Goal: Check status: Check status

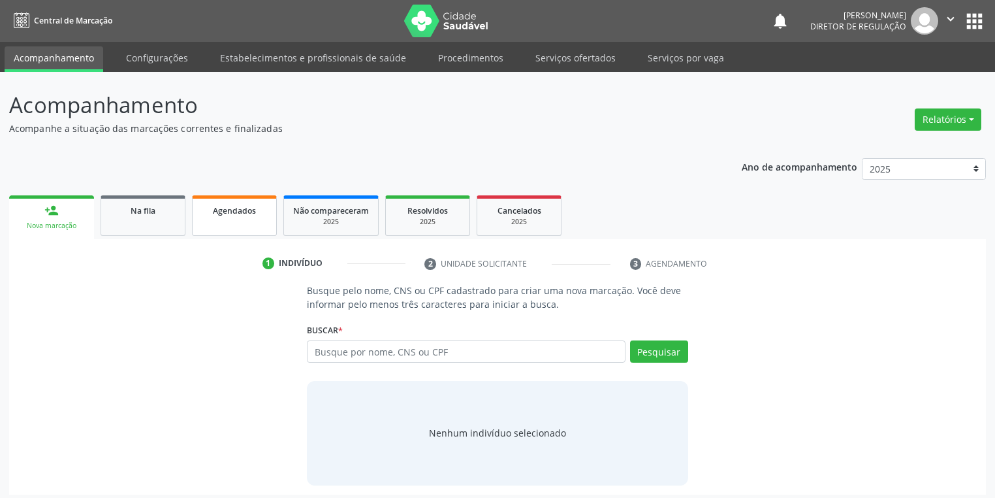
click at [229, 209] on span "Agendados" at bounding box center [234, 210] width 43 height 11
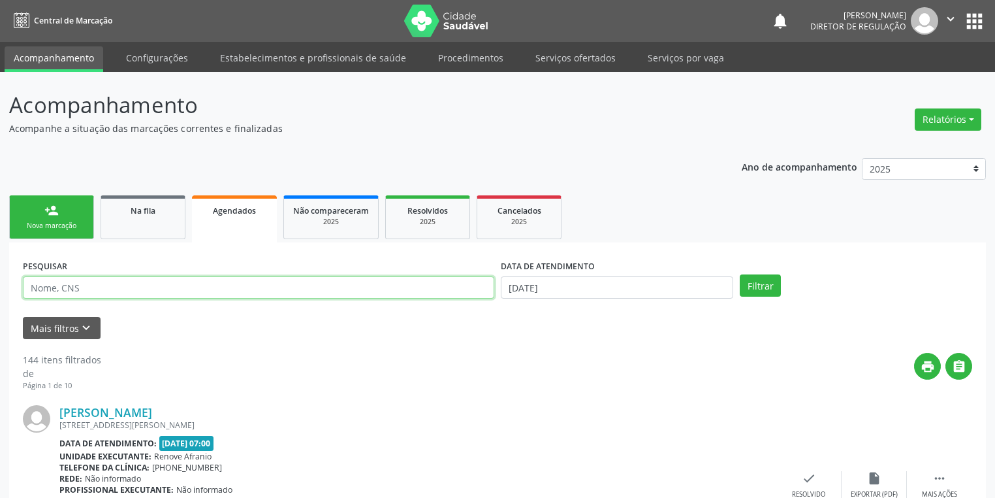
click at [120, 284] on input "text" at bounding box center [259, 287] width 472 height 22
type input "700003733413207"
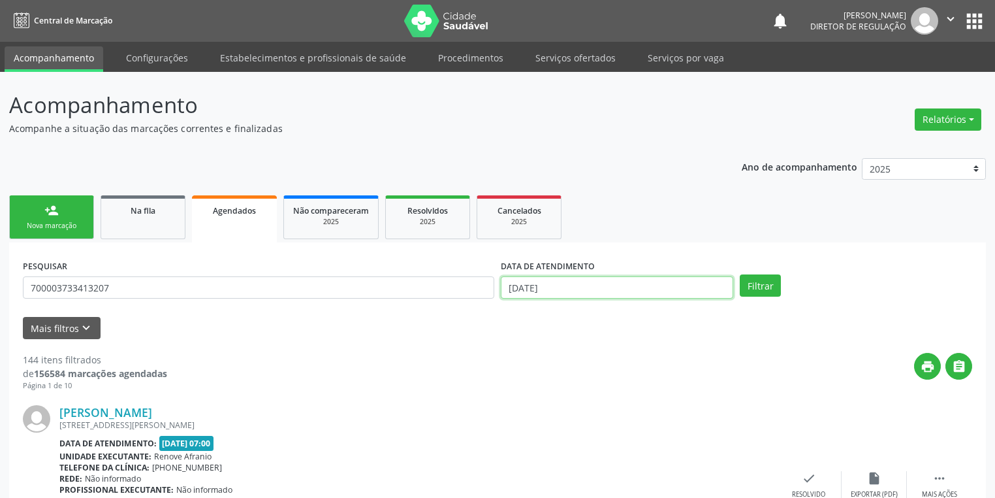
click at [575, 289] on input "[DATE]" at bounding box center [617, 287] width 233 height 22
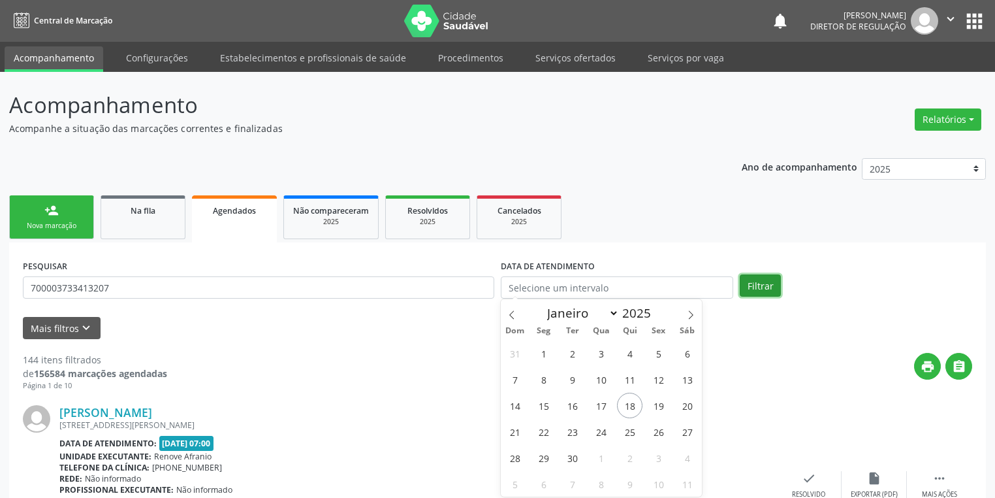
click at [756, 287] on button "Filtrar" at bounding box center [760, 285] width 41 height 22
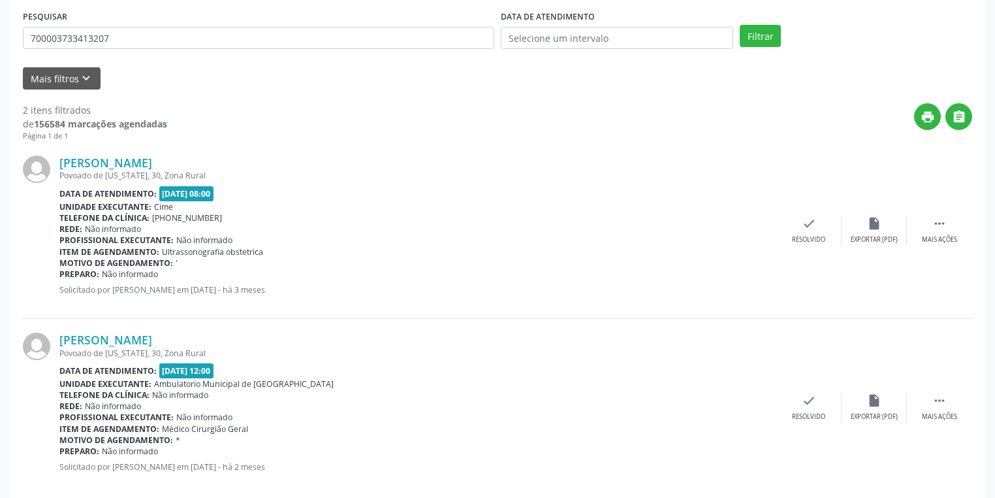
scroll to position [268, 0]
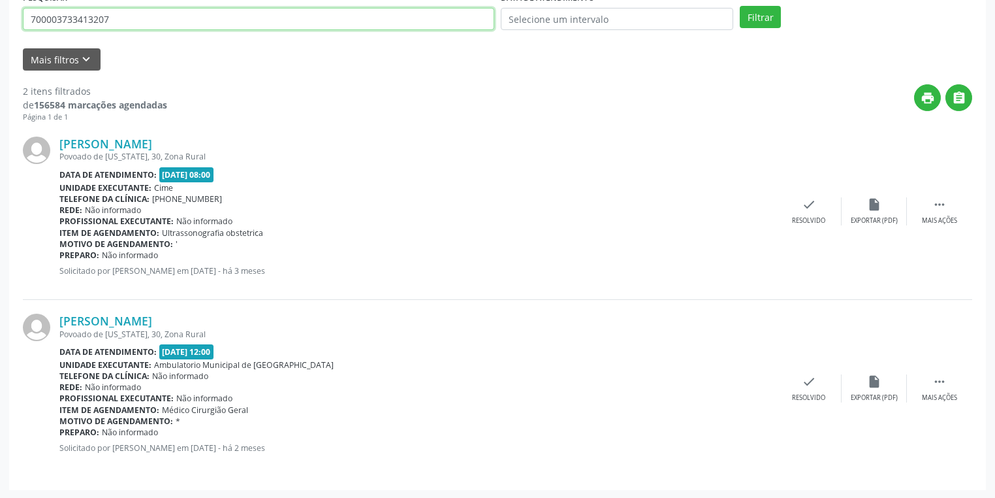
drag, startPoint x: 120, startPoint y: 20, endPoint x: 0, endPoint y: 43, distance: 122.5
click at [0, 42] on div "Acompanhamento Acompanhe a situação das marcações correntes e finalizadas Relat…" at bounding box center [497, 151] width 995 height 696
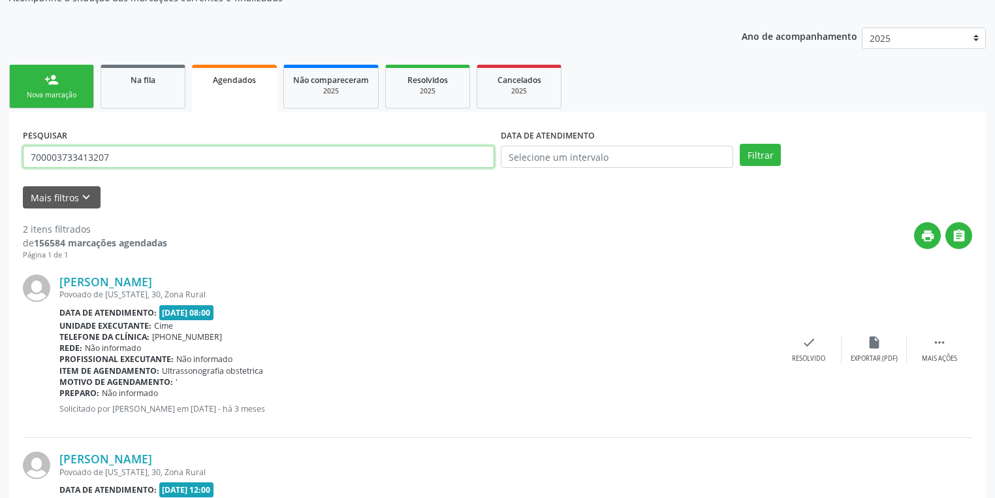
scroll to position [112, 0]
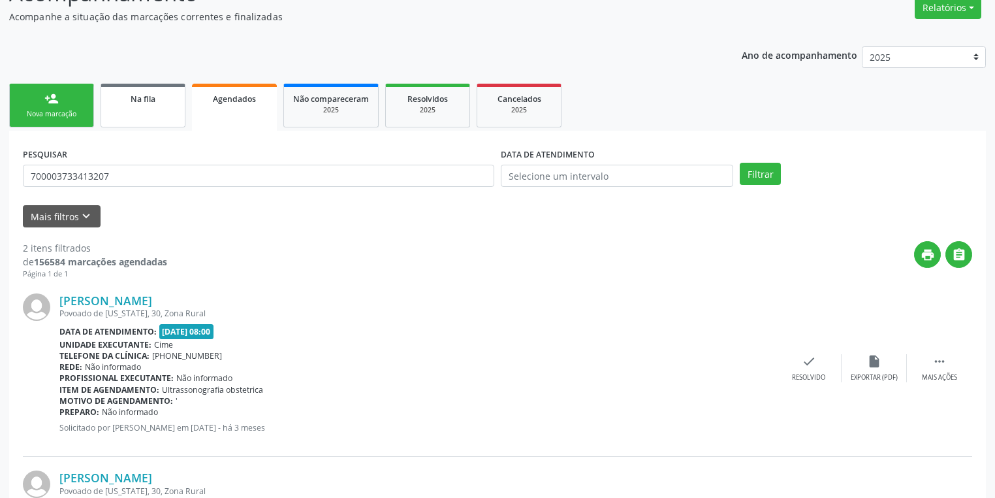
click at [149, 98] on span "Na fila" at bounding box center [143, 98] width 25 height 11
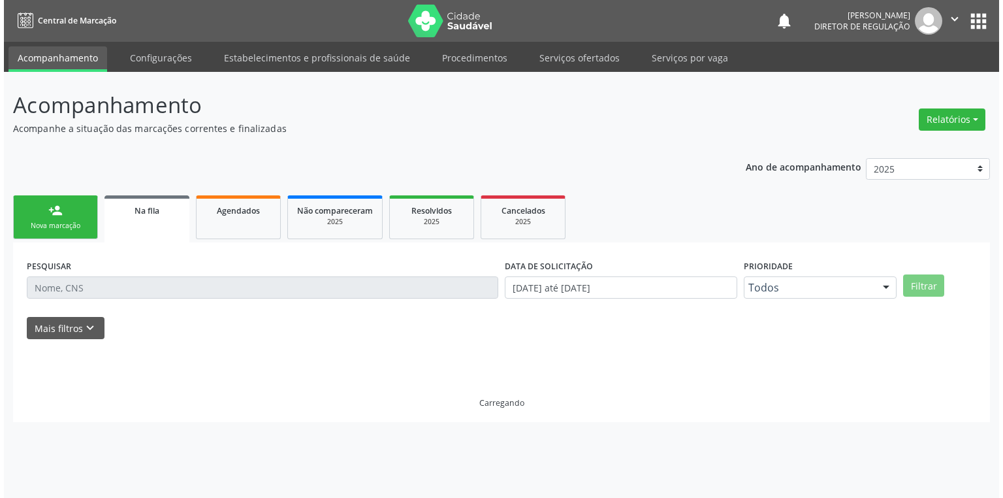
scroll to position [0, 0]
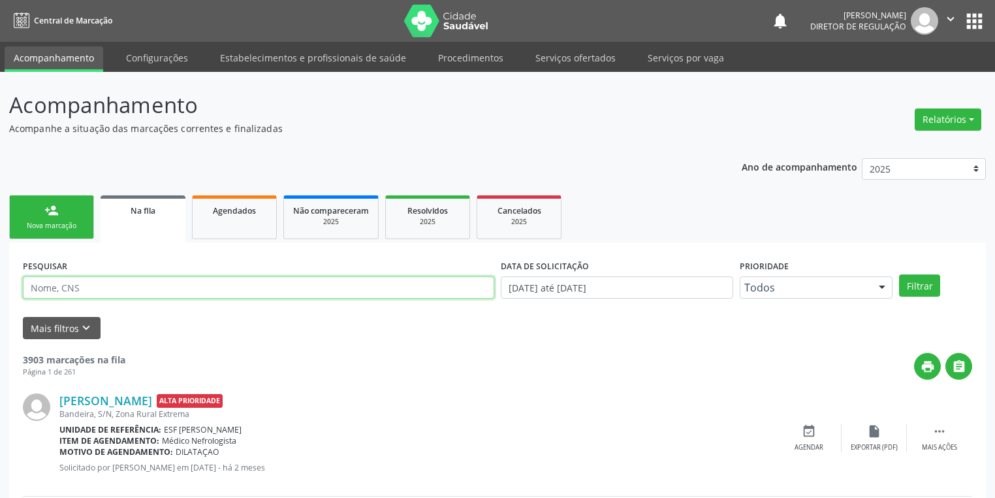
click at [112, 287] on input "text" at bounding box center [259, 287] width 472 height 22
paste input "700003733413207"
type input "700003733413207"
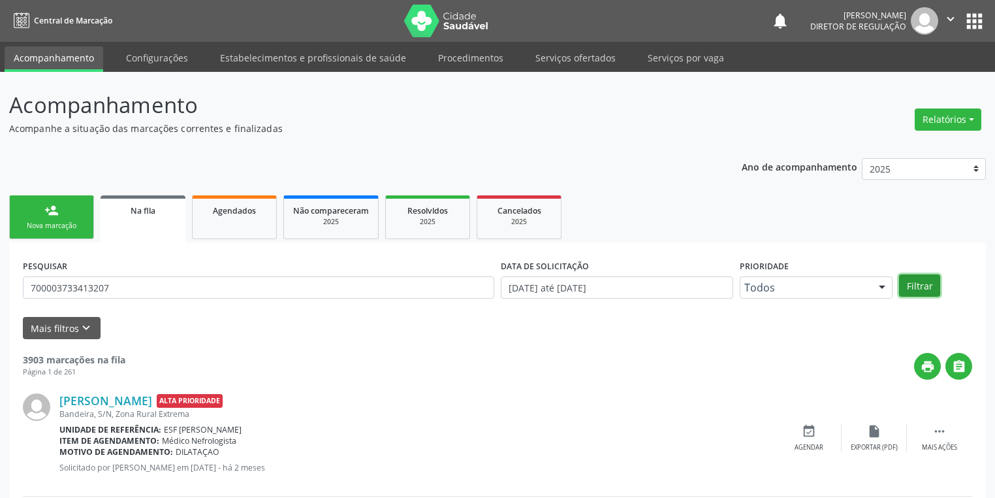
click at [914, 282] on button "Filtrar" at bounding box center [919, 285] width 41 height 22
